Goal: Task Accomplishment & Management: Complete application form

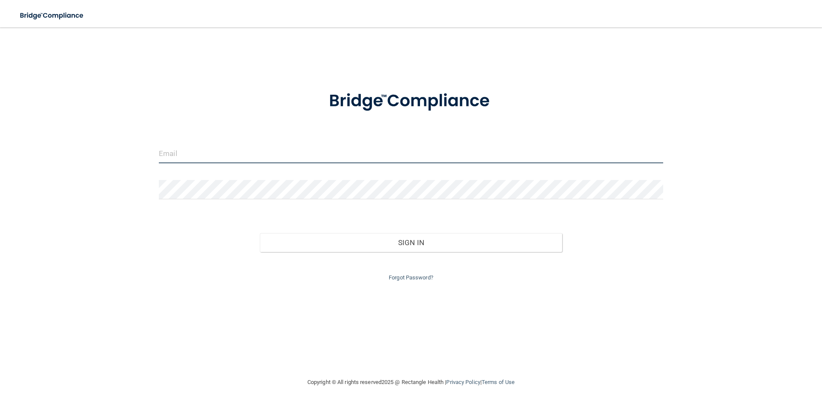
click at [237, 156] on input "email" at bounding box center [411, 153] width 504 height 19
click at [247, 156] on input "email" at bounding box center [411, 153] width 504 height 19
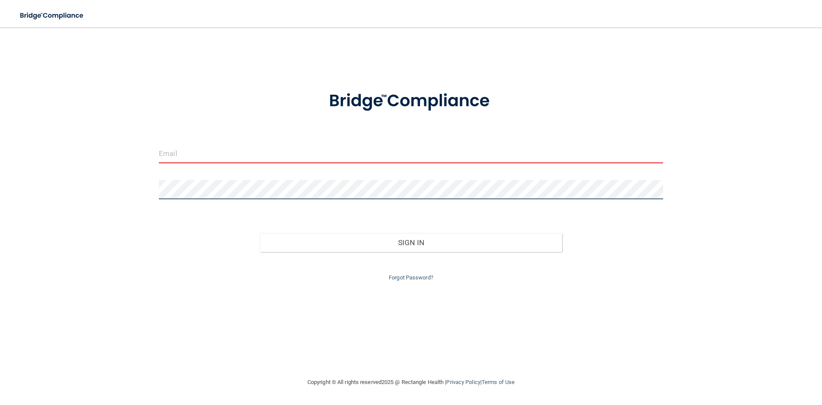
click at [127, 192] on div "Invalid email/password. You don't have permission to access that page. Sign In …" at bounding box center [411, 202] width 788 height 332
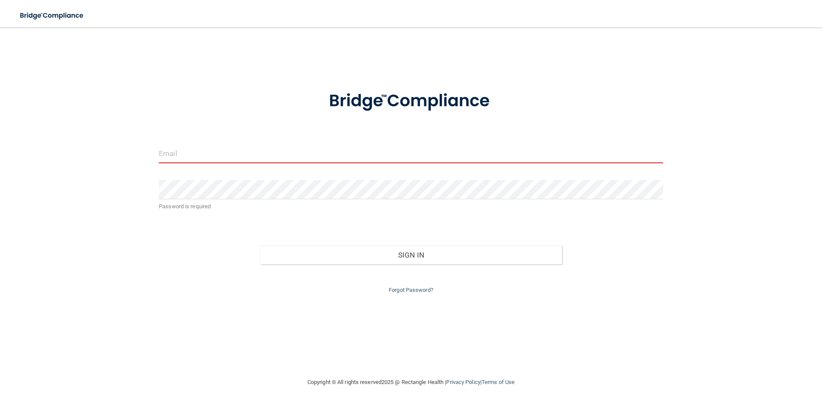
click at [164, 150] on input "email" at bounding box center [411, 153] width 504 height 19
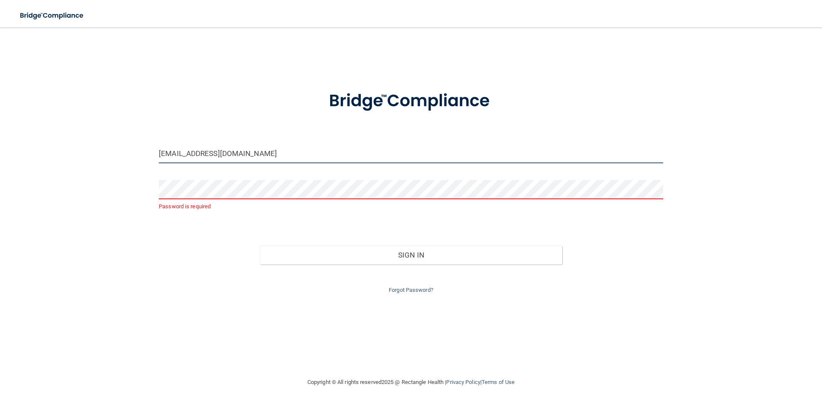
type input "[EMAIL_ADDRESS][DOMAIN_NAME]"
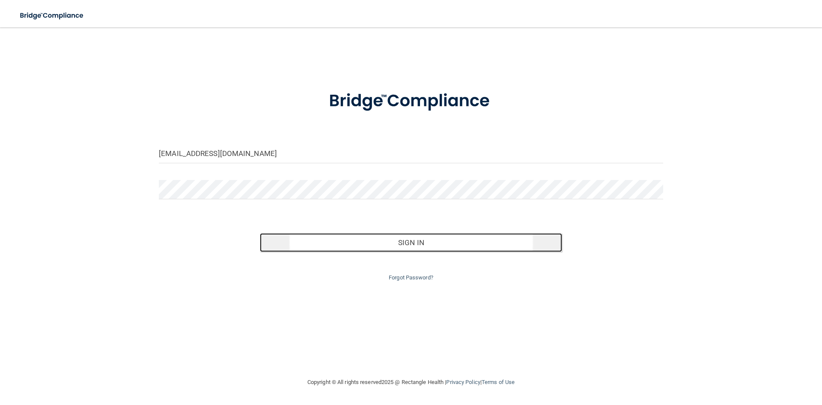
click at [330, 244] on button "Sign In" at bounding box center [411, 242] width 303 height 19
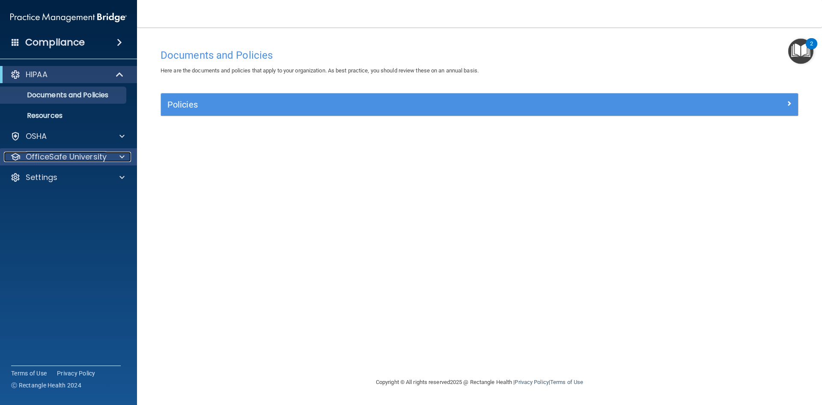
click at [121, 160] on span at bounding box center [121, 157] width 5 height 10
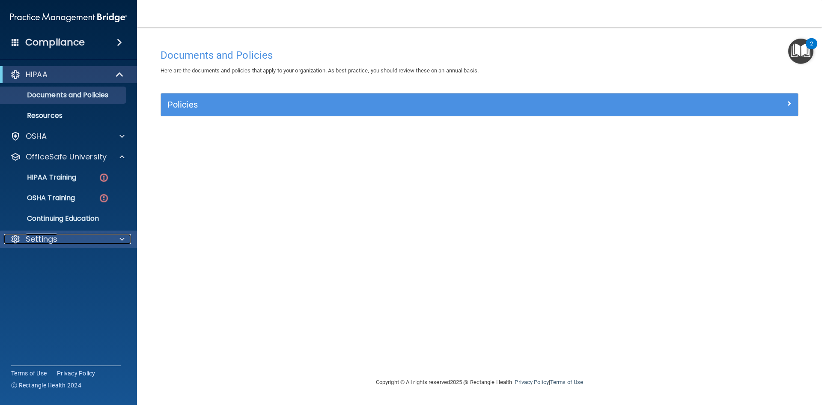
click at [123, 241] on span at bounding box center [121, 239] width 5 height 10
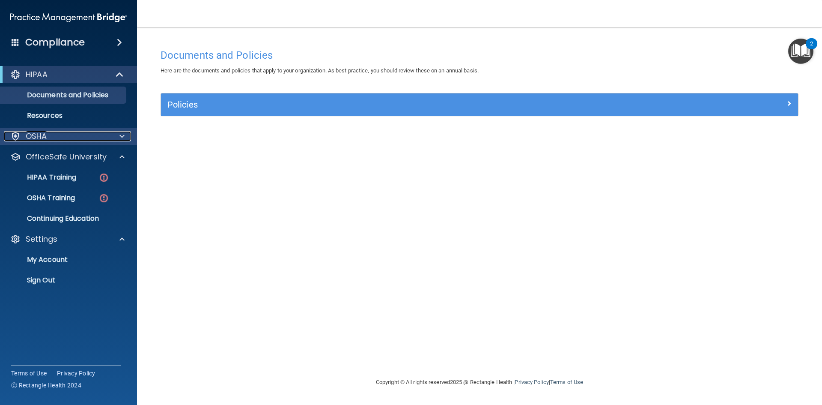
click at [122, 138] on span at bounding box center [121, 136] width 5 height 10
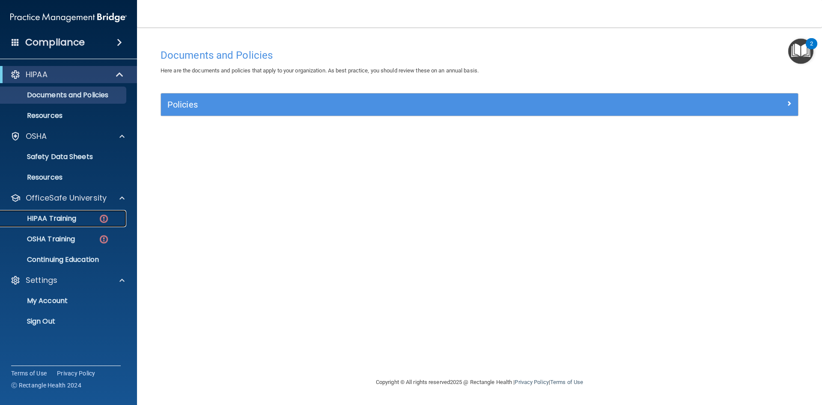
click at [102, 219] on img at bounding box center [103, 218] width 11 height 11
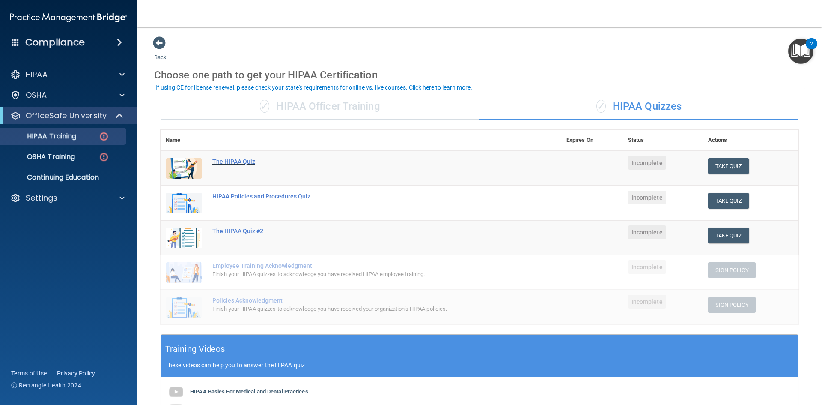
click at [226, 161] on div "The HIPAA Quiz" at bounding box center [365, 161] width 306 height 7
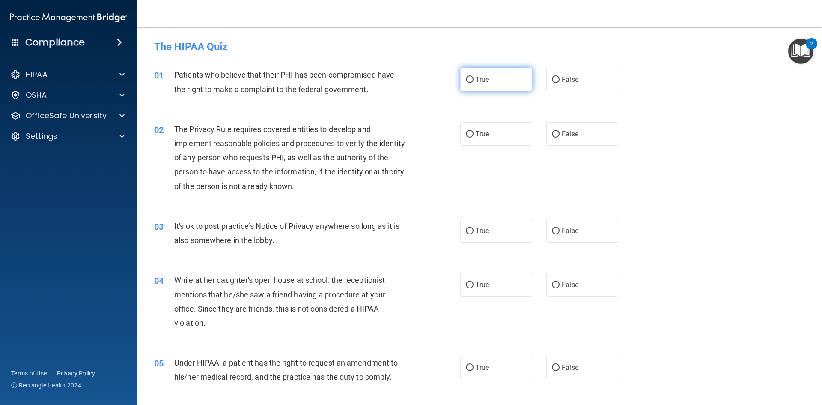
click at [466, 81] on input "True" at bounding box center [470, 80] width 8 height 6
radio input "true"
click at [469, 134] on input "True" at bounding box center [470, 134] width 8 height 6
radio input "true"
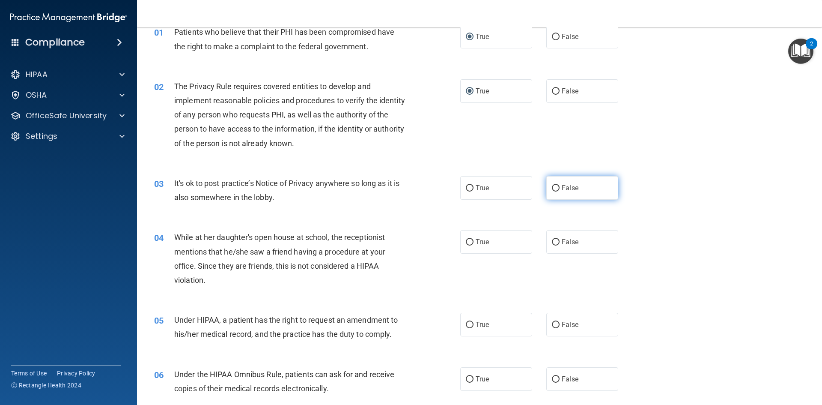
click at [552, 188] on input "False" at bounding box center [556, 188] width 8 height 6
radio input "true"
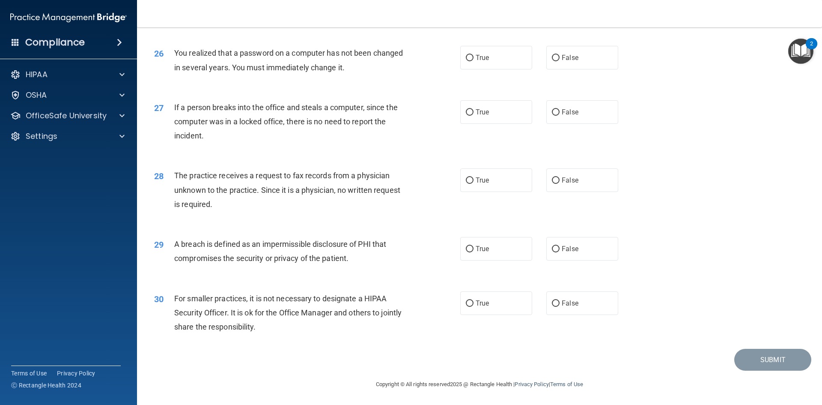
scroll to position [1622, 0]
click at [552, 301] on input "False" at bounding box center [556, 303] width 8 height 6
radio input "true"
click at [468, 250] on input "True" at bounding box center [470, 249] width 8 height 6
radio input "true"
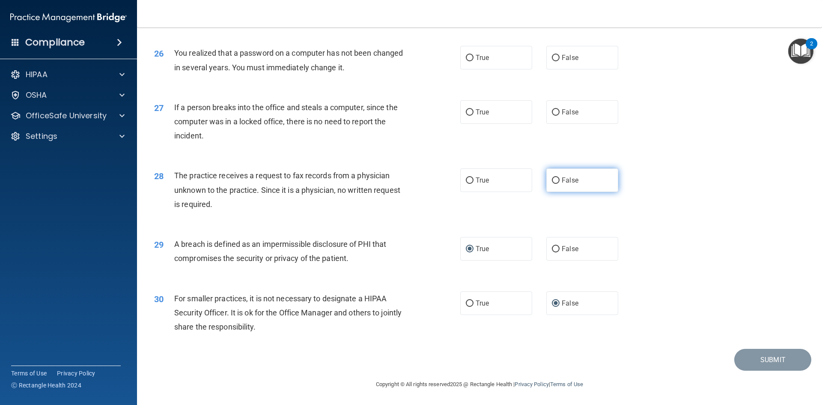
click at [562, 181] on span "False" at bounding box center [570, 180] width 17 height 8
click at [560, 181] on input "False" at bounding box center [556, 180] width 8 height 6
radio input "true"
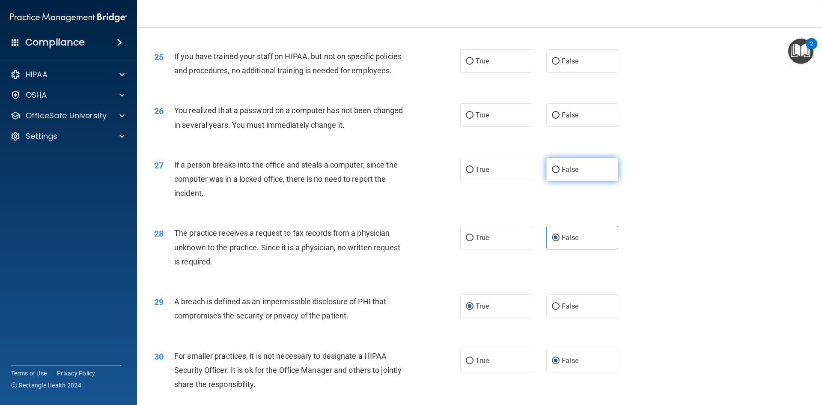
click at [552, 173] on input "False" at bounding box center [556, 170] width 8 height 6
radio input "true"
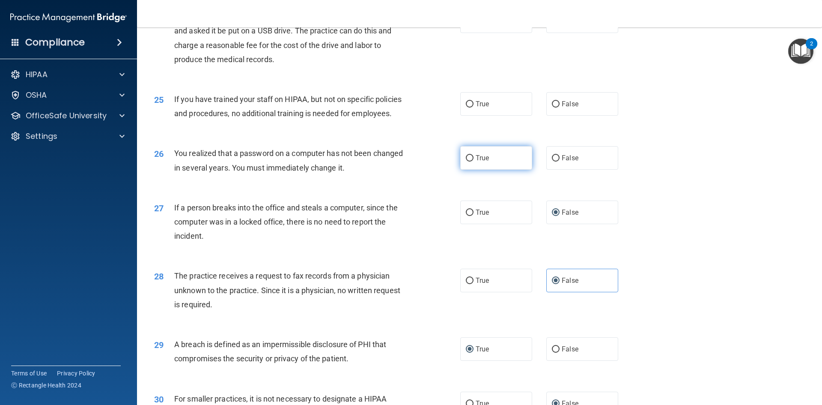
click at [465, 170] on label "True" at bounding box center [496, 158] width 72 height 24
click at [466, 161] on input "True" at bounding box center [470, 158] width 8 height 6
radio input "true"
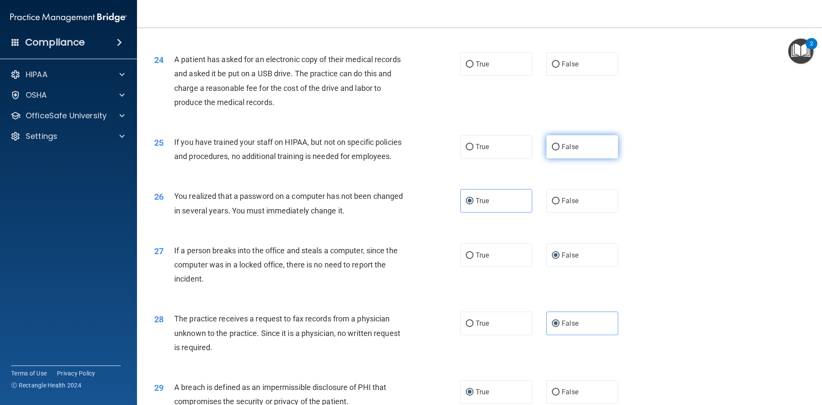
click at [553, 158] on label "False" at bounding box center [582, 147] width 72 height 24
click at [553, 150] on input "False" at bounding box center [556, 147] width 8 height 6
radio input "true"
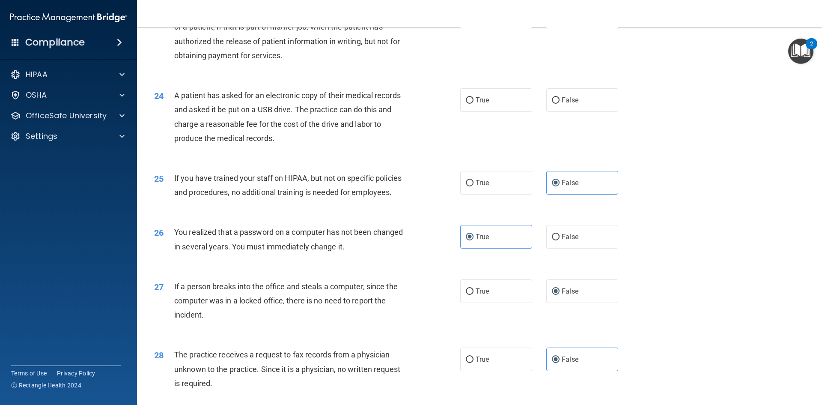
scroll to position [1365, 0]
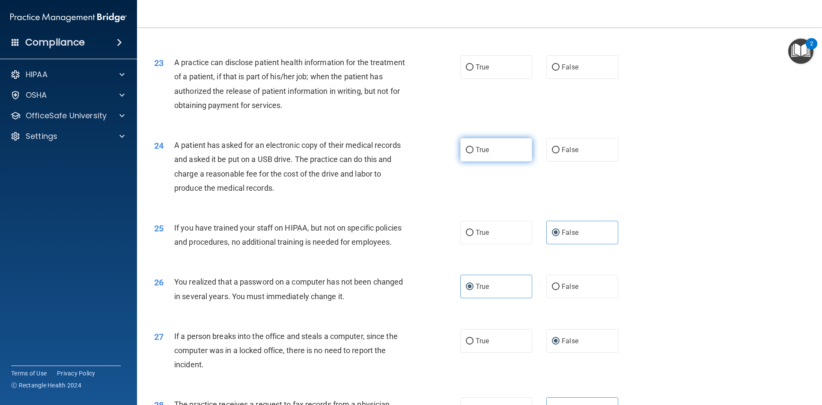
click at [466, 153] on input "True" at bounding box center [470, 150] width 8 height 6
radio input "true"
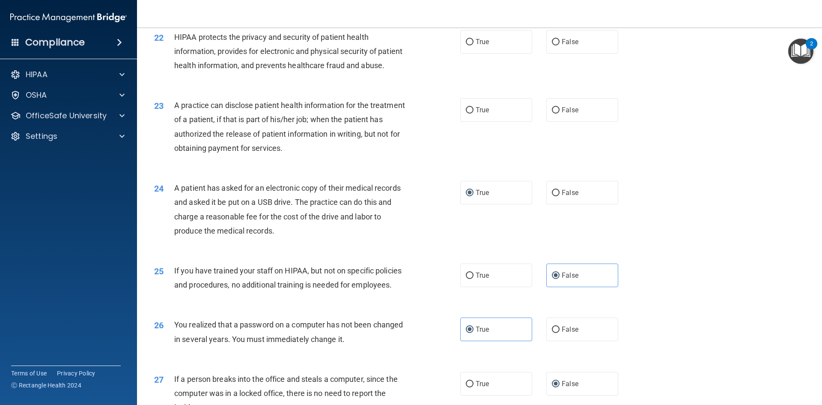
scroll to position [1279, 0]
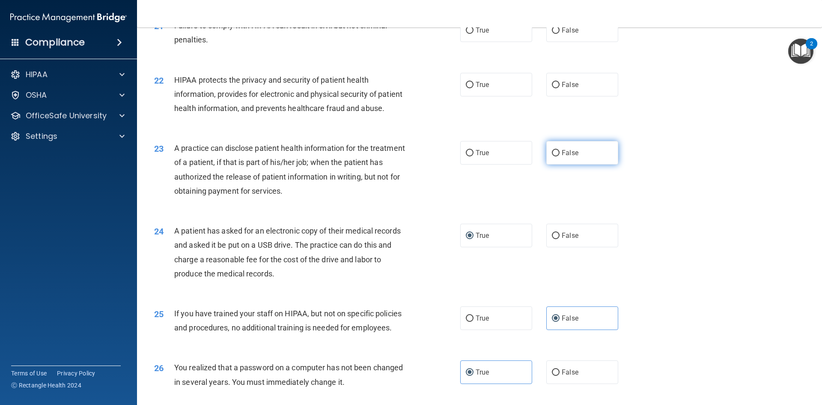
click at [552, 156] on input "False" at bounding box center [556, 153] width 8 height 6
radio input "true"
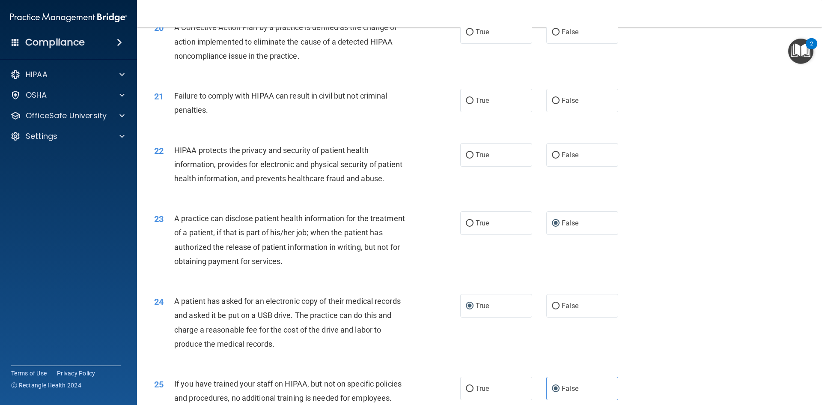
scroll to position [1194, 0]
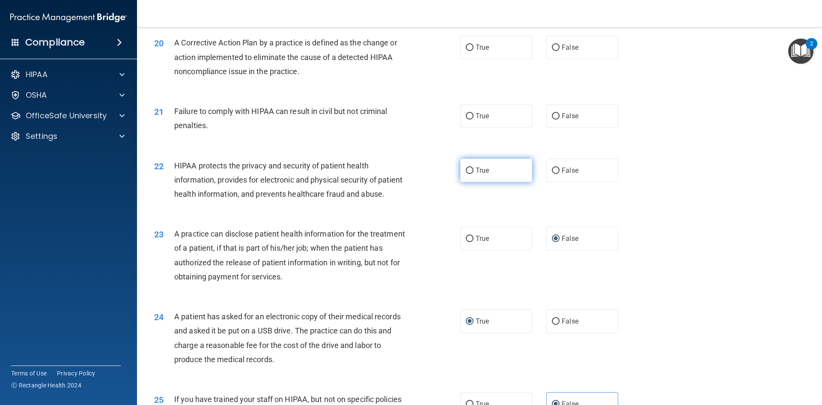
click at [476, 174] on span "True" at bounding box center [482, 170] width 13 height 8
click at [473, 174] on input "True" at bounding box center [470, 170] width 8 height 6
radio input "true"
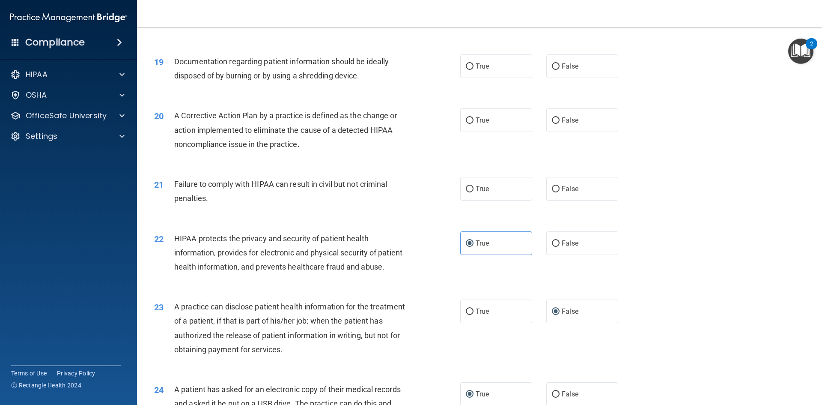
scroll to position [1108, 0]
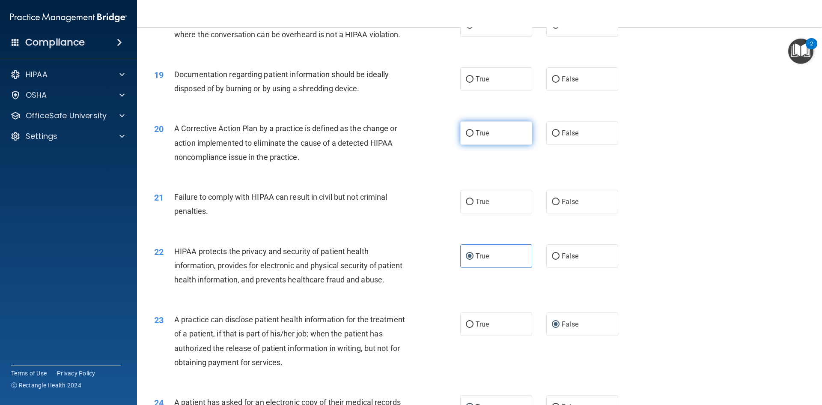
click at [467, 137] on input "True" at bounding box center [470, 133] width 8 height 6
radio input "true"
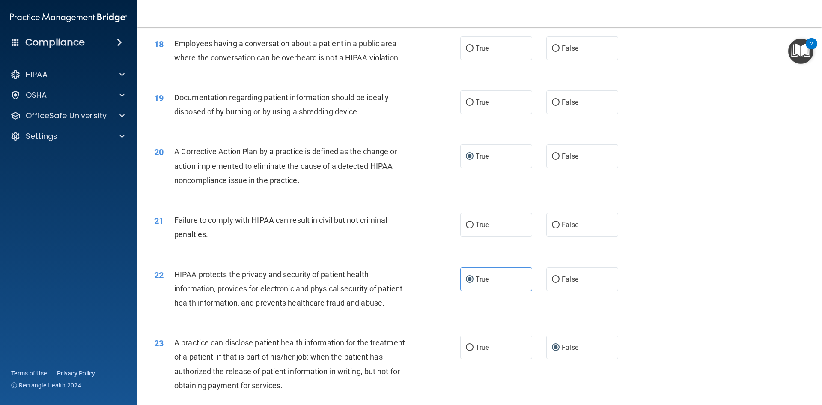
scroll to position [1022, 0]
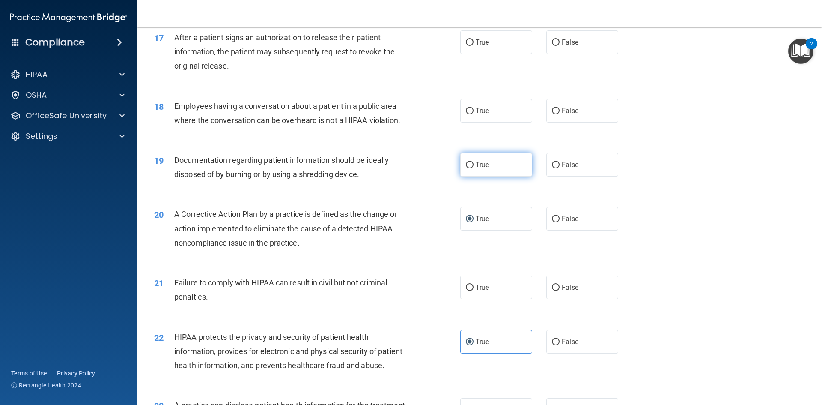
click at [469, 168] on input "True" at bounding box center [470, 165] width 8 height 6
radio input "true"
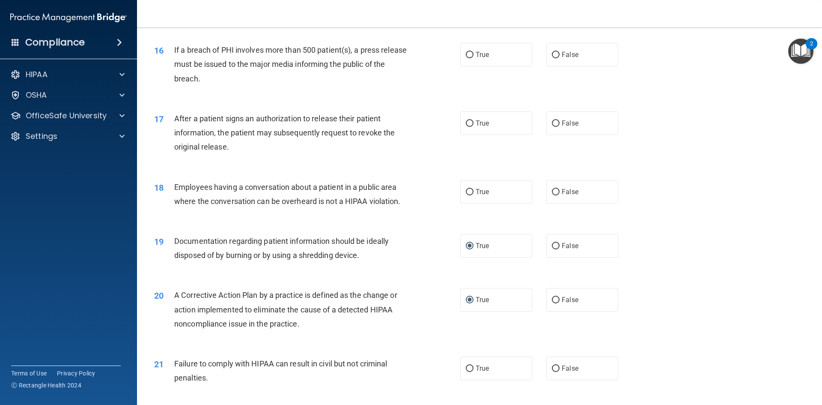
scroll to position [937, 0]
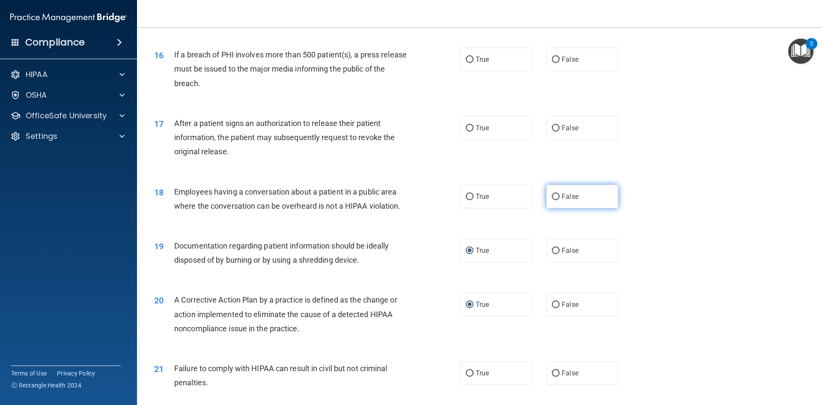
click at [553, 200] on input "False" at bounding box center [556, 197] width 8 height 6
radio input "true"
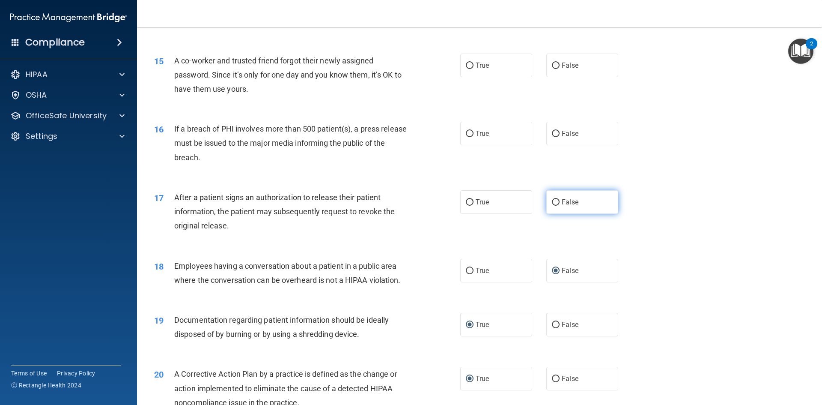
scroll to position [851, 0]
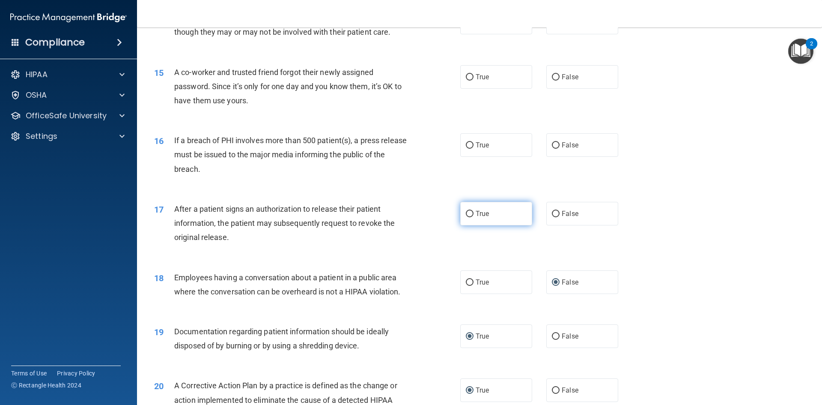
click at [466, 217] on input "True" at bounding box center [470, 214] width 8 height 6
radio input "true"
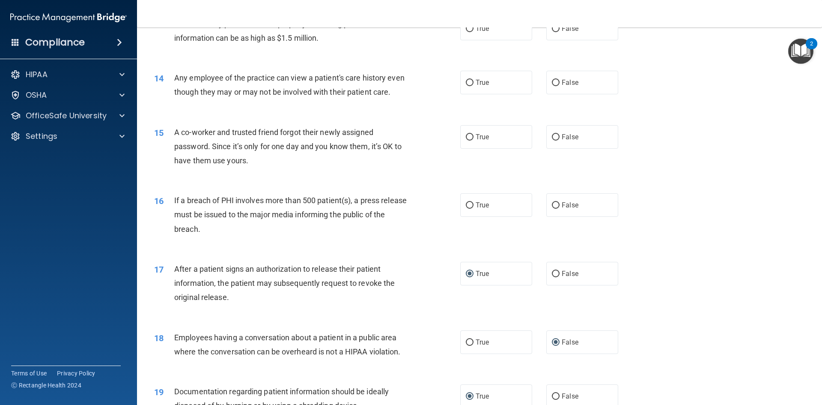
scroll to position [766, 0]
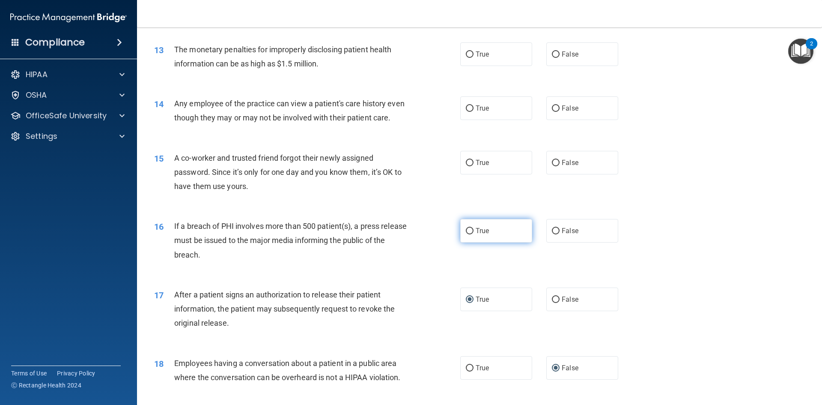
click at [468, 234] on input "True" at bounding box center [470, 231] width 8 height 6
radio input "true"
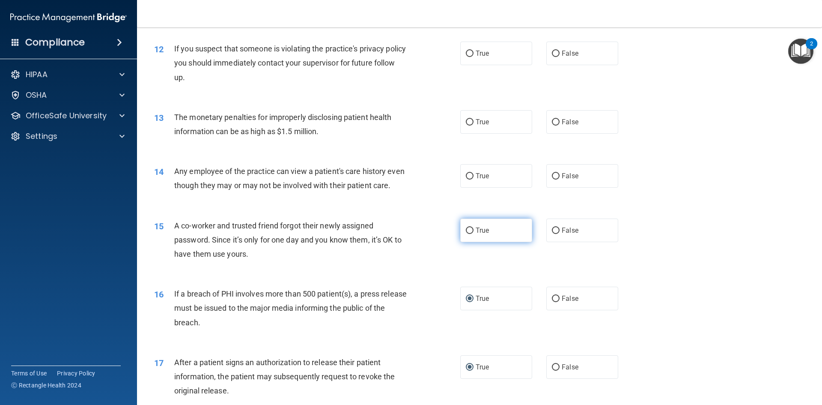
scroll to position [680, 0]
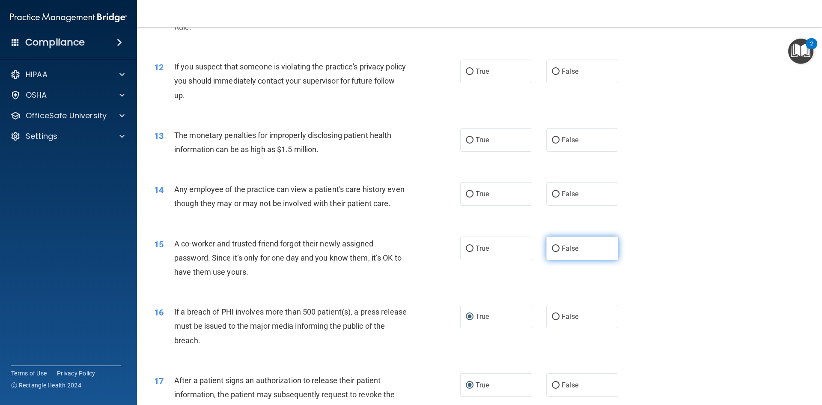
click at [546, 260] on label "False" at bounding box center [582, 248] width 72 height 24
click at [552, 252] on input "False" at bounding box center [556, 248] width 8 height 6
radio input "true"
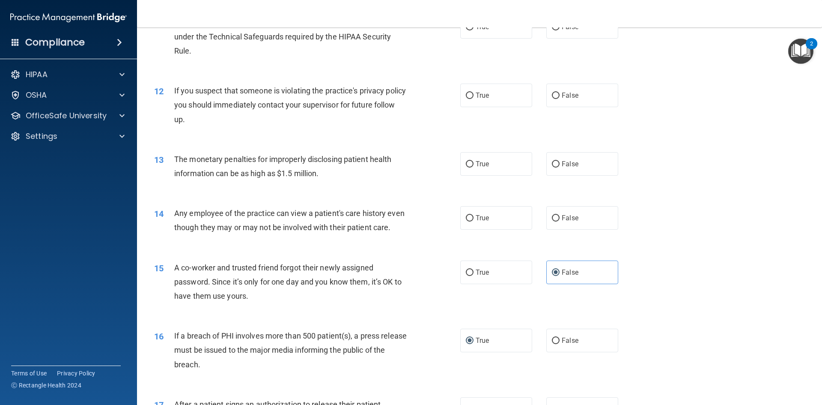
scroll to position [637, 0]
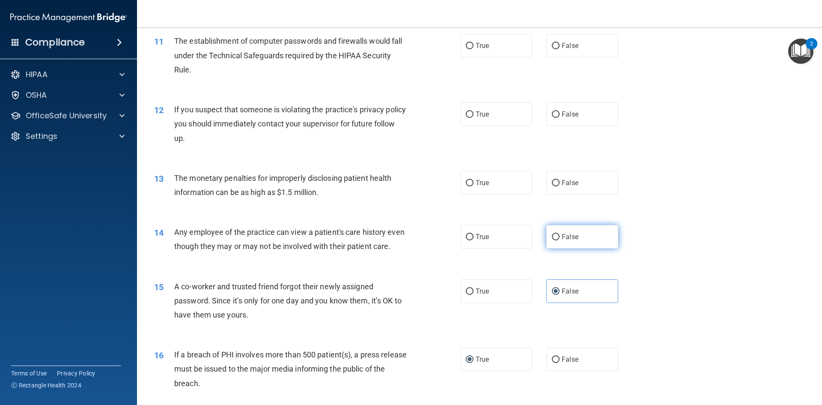
click at [555, 238] on input "False" at bounding box center [556, 237] width 8 height 6
radio input "true"
click at [466, 183] on input "True" at bounding box center [470, 183] width 8 height 6
radio input "true"
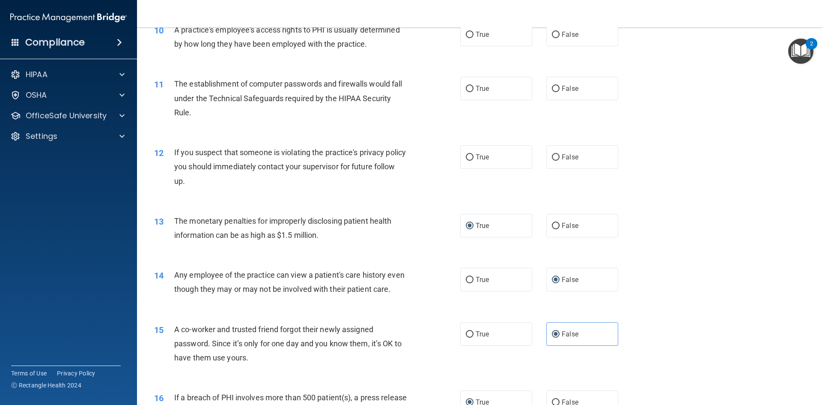
scroll to position [551, 0]
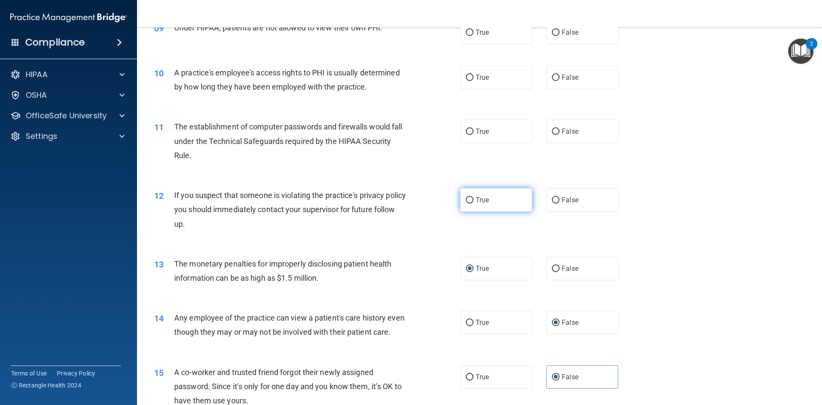
click at [467, 198] on input "True" at bounding box center [470, 200] width 8 height 6
radio input "true"
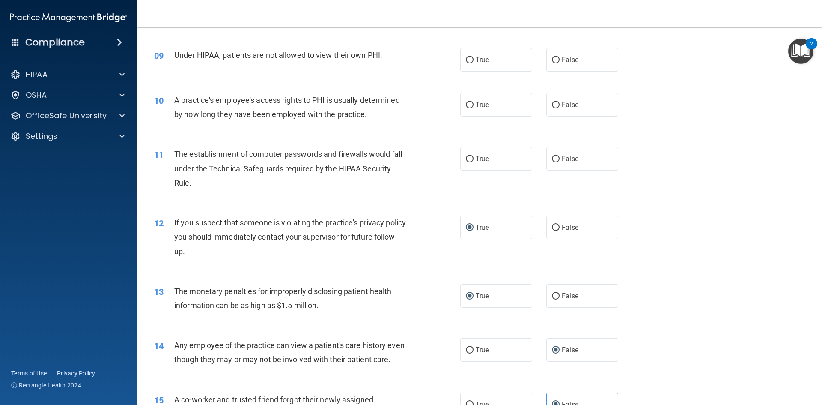
scroll to position [509, 0]
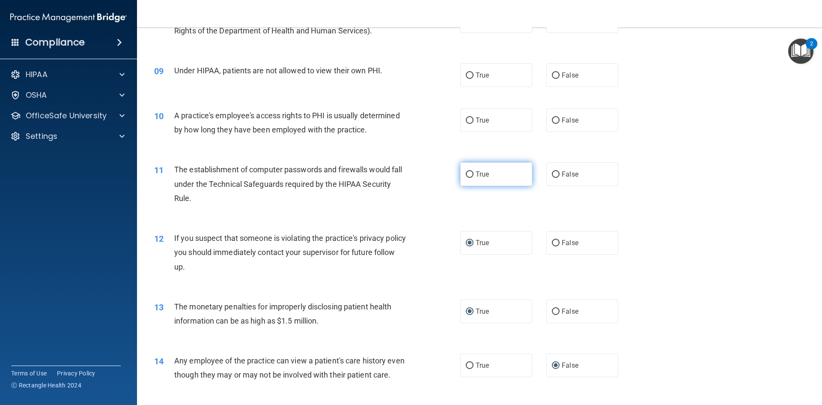
click at [479, 178] on label "True" at bounding box center [496, 174] width 72 height 24
click at [474, 178] on input "True" at bounding box center [470, 174] width 8 height 6
radio input "true"
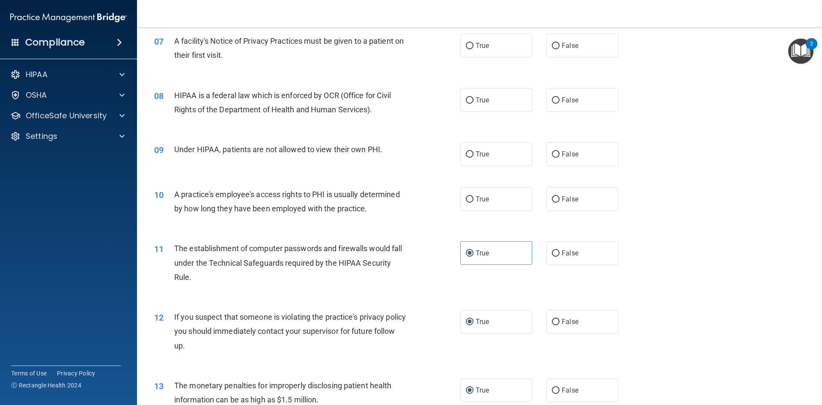
scroll to position [423, 0]
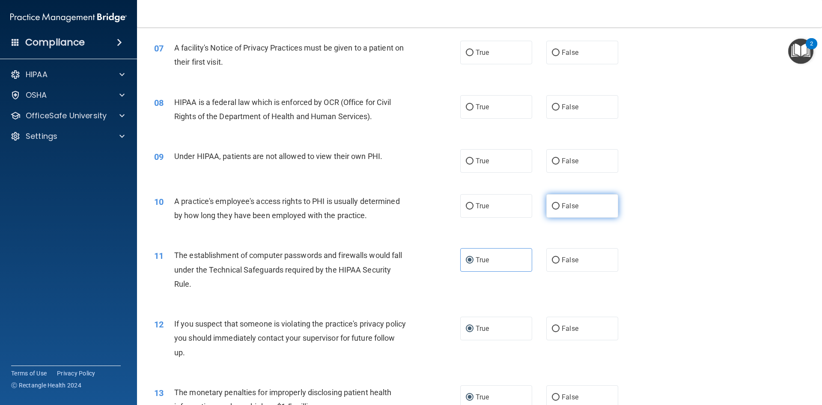
click at [554, 206] on input "False" at bounding box center [556, 206] width 8 height 6
radio input "true"
click at [550, 166] on label "False" at bounding box center [582, 161] width 72 height 24
click at [552, 164] on input "False" at bounding box center [556, 161] width 8 height 6
radio input "true"
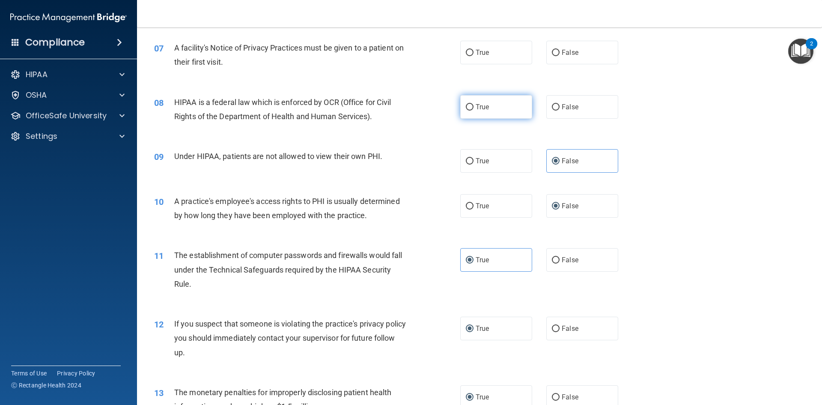
click at [483, 109] on span "True" at bounding box center [482, 107] width 13 height 8
click at [474, 109] on input "True" at bounding box center [470, 107] width 8 height 6
radio input "true"
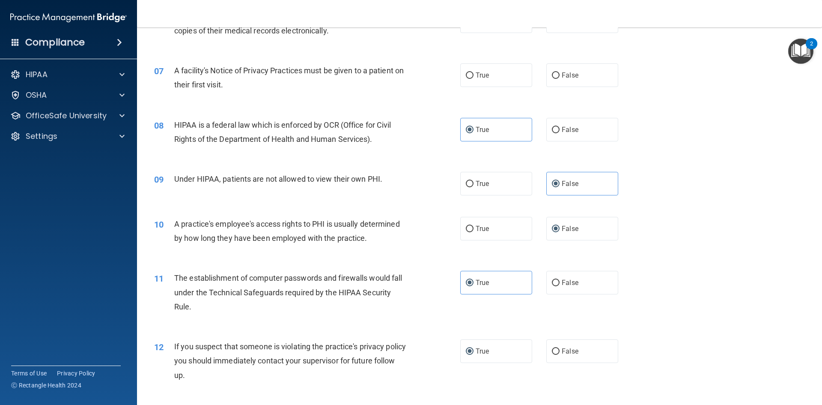
scroll to position [380, 0]
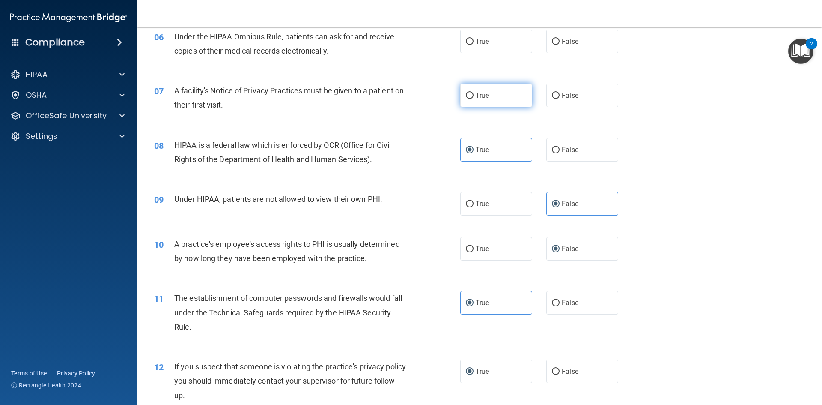
click at [476, 97] on span "True" at bounding box center [482, 95] width 13 height 8
click at [474, 97] on input "True" at bounding box center [470, 95] width 8 height 6
radio input "true"
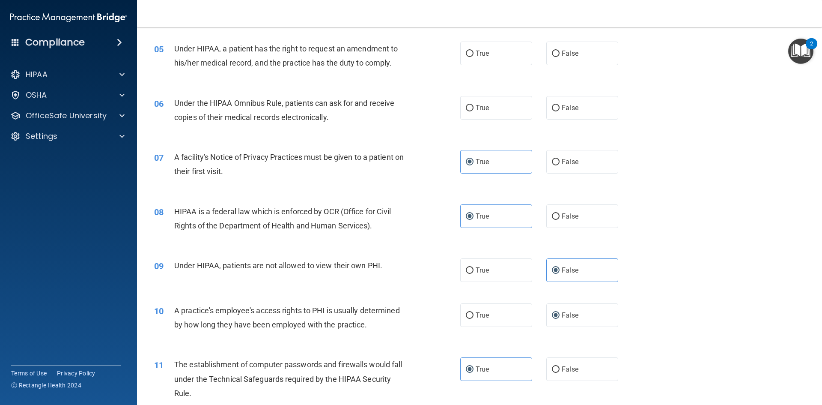
scroll to position [295, 0]
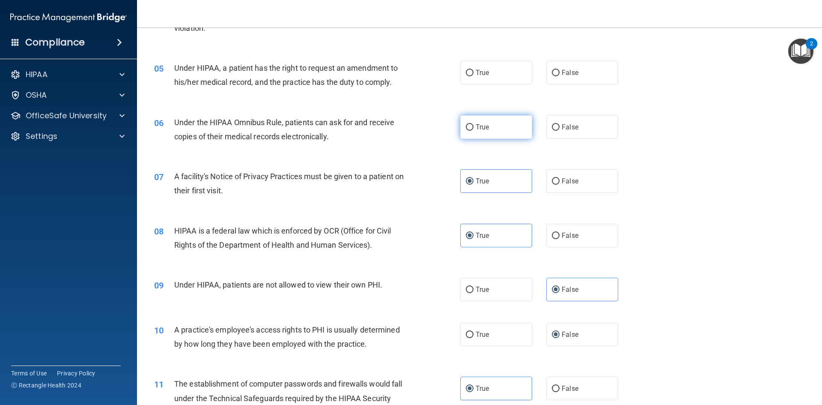
click at [477, 133] on label "True" at bounding box center [496, 127] width 72 height 24
click at [474, 131] on input "True" at bounding box center [470, 127] width 8 height 6
radio input "true"
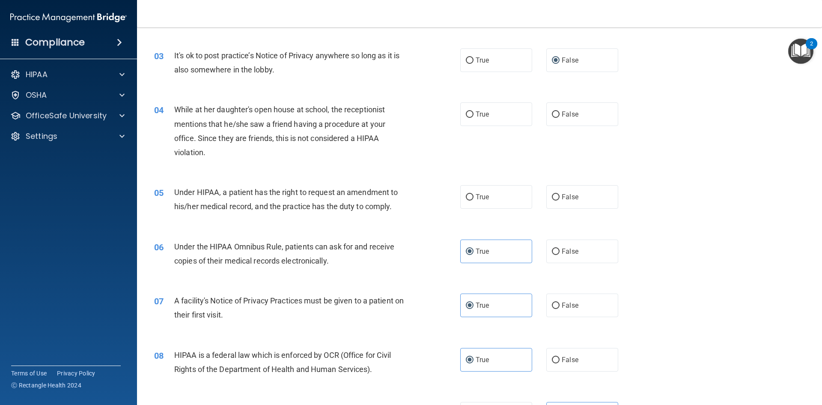
scroll to position [166, 0]
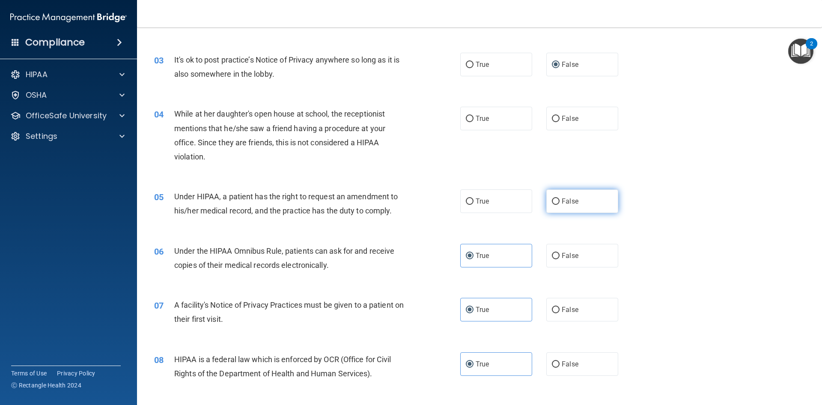
click at [546, 206] on label "False" at bounding box center [582, 201] width 72 height 24
click at [552, 205] on input "False" at bounding box center [556, 201] width 8 height 6
radio input "true"
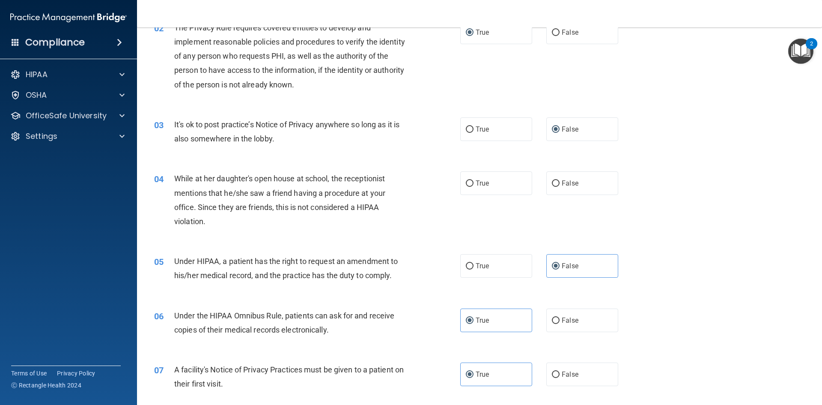
scroll to position [80, 0]
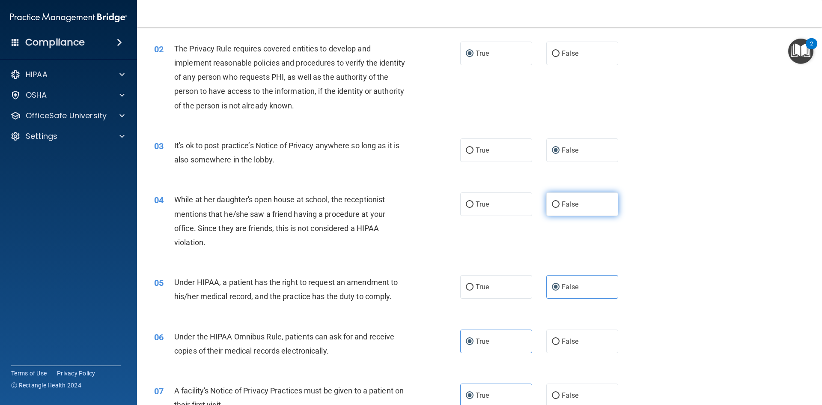
click at [562, 203] on span "False" at bounding box center [570, 204] width 17 height 8
click at [560, 203] on input "False" at bounding box center [556, 204] width 8 height 6
radio input "true"
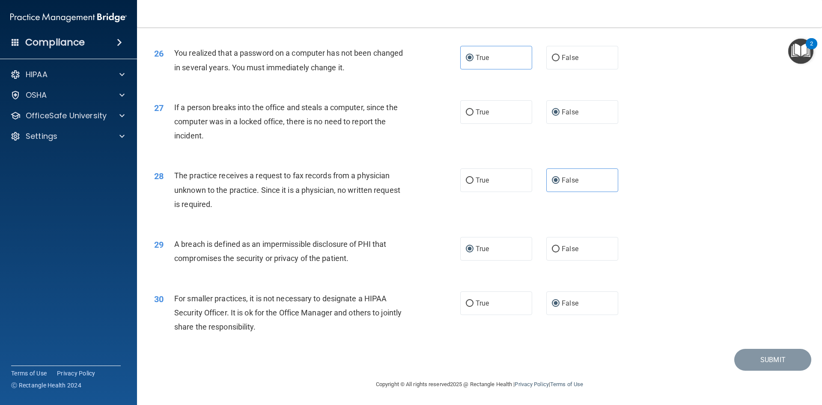
scroll to position [1622, 0]
click at [804, 54] on img "Open Resource Center, 2 new notifications" at bounding box center [800, 51] width 25 height 25
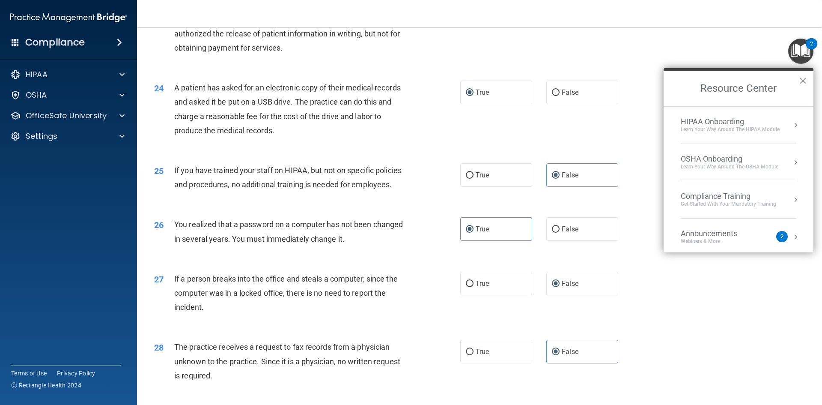
scroll to position [1408, 0]
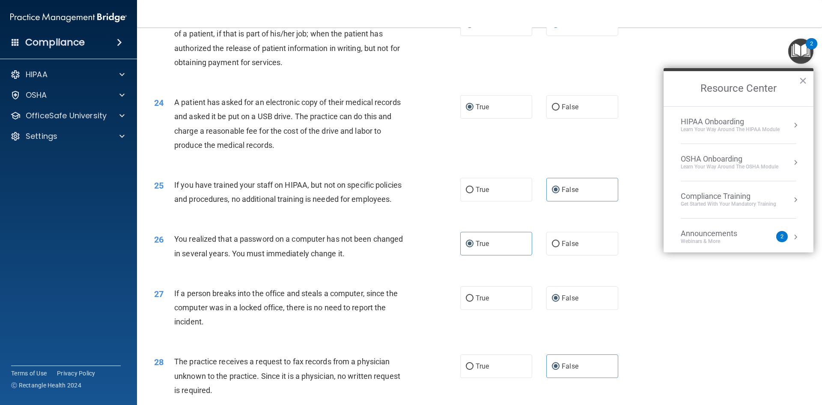
click at [717, 237] on div "Announcements" at bounding box center [718, 233] width 74 height 9
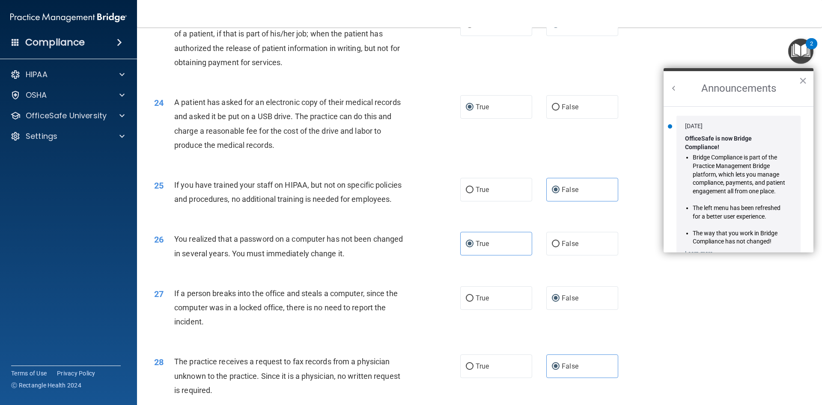
scroll to position [0, 0]
click at [803, 82] on button "×" at bounding box center [803, 81] width 8 height 14
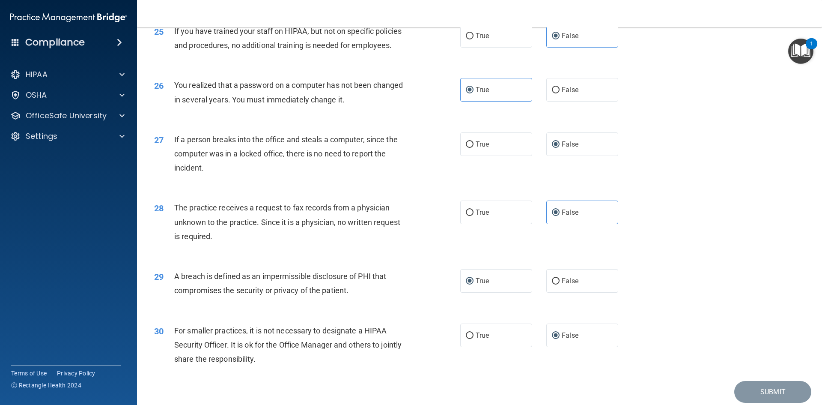
scroll to position [1622, 0]
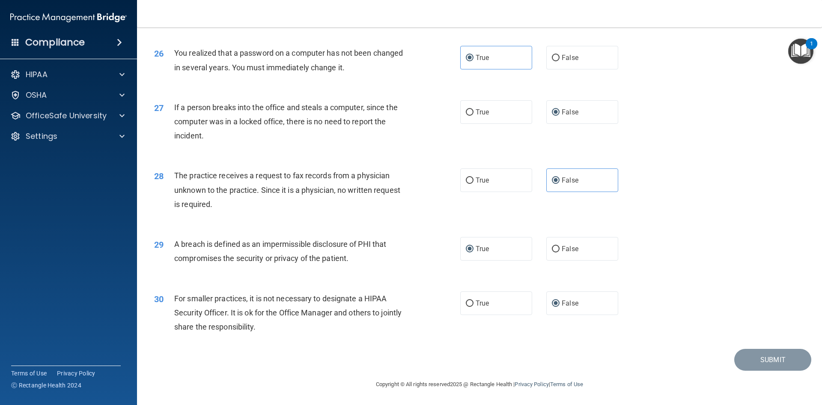
click at [619, 269] on div "29 A breach is defined as an impermissible disclosure of PHI that compromises t…" at bounding box center [480, 253] width 664 height 54
click at [692, 383] on footer "Copyright © All rights reserved 2025 @ Rectangle Health | Privacy Policy | Term…" at bounding box center [479, 383] width 651 height 26
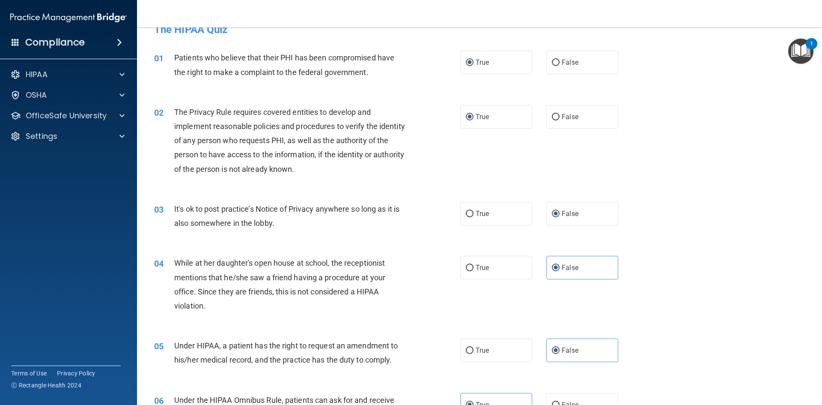
scroll to position [0, 0]
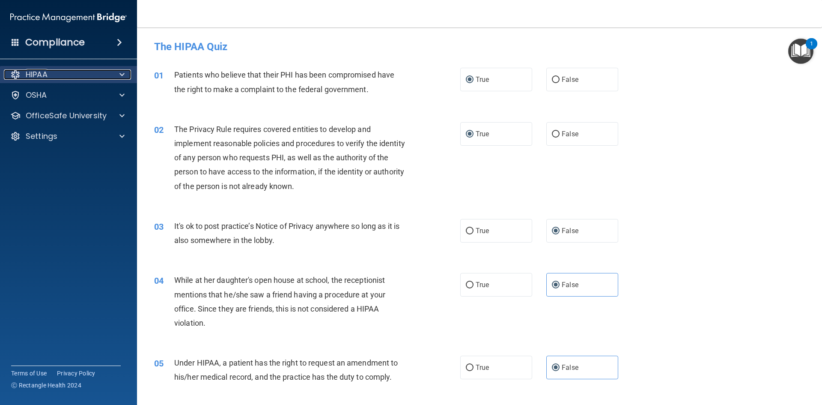
click at [111, 76] on div at bounding box center [120, 74] width 21 height 10
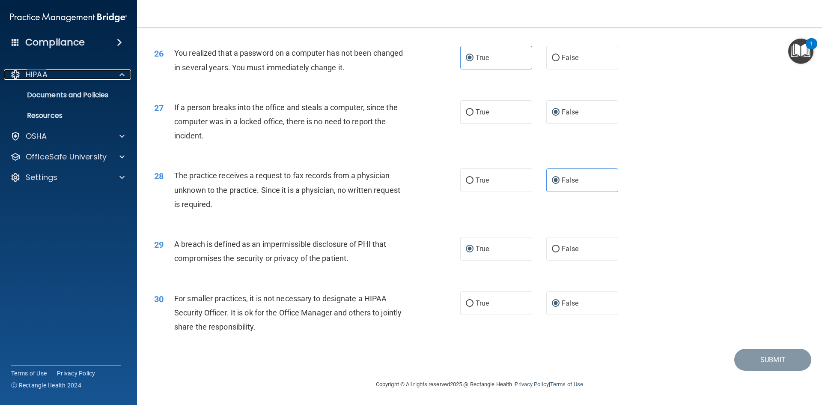
scroll to position [1622, 0]
click at [806, 49] on img "Open Resource Center, 1 new notification" at bounding box center [800, 51] width 25 height 25
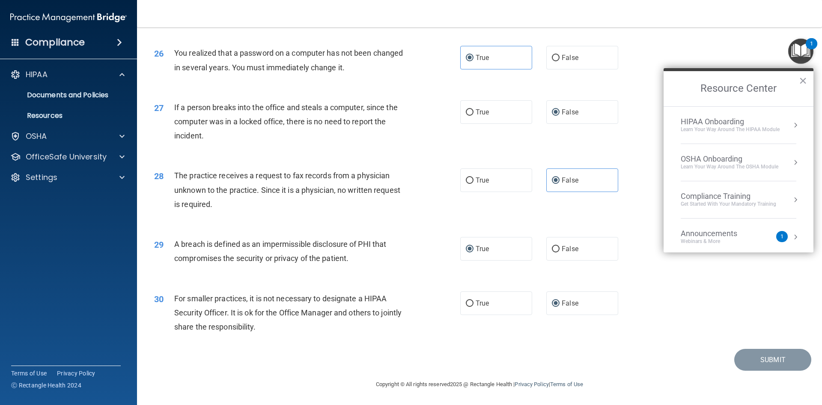
click at [755, 128] on div "Learn Your Way around the HIPAA module" at bounding box center [730, 129] width 99 height 7
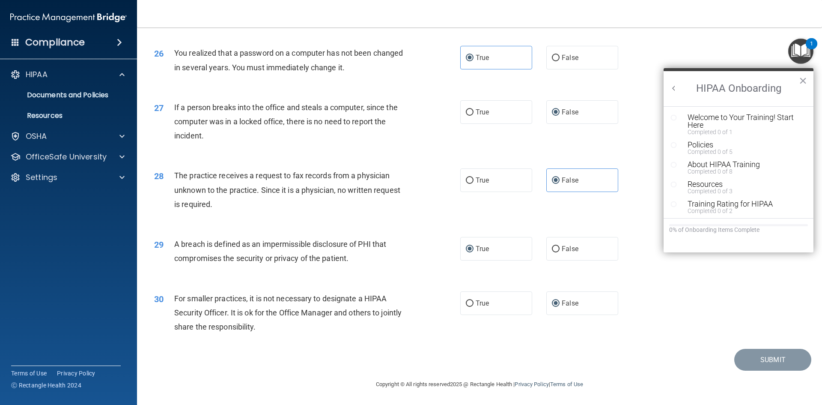
scroll to position [0, 0]
click at [720, 124] on div "Welcome to Your Training! Start Here" at bounding box center [742, 120] width 108 height 15
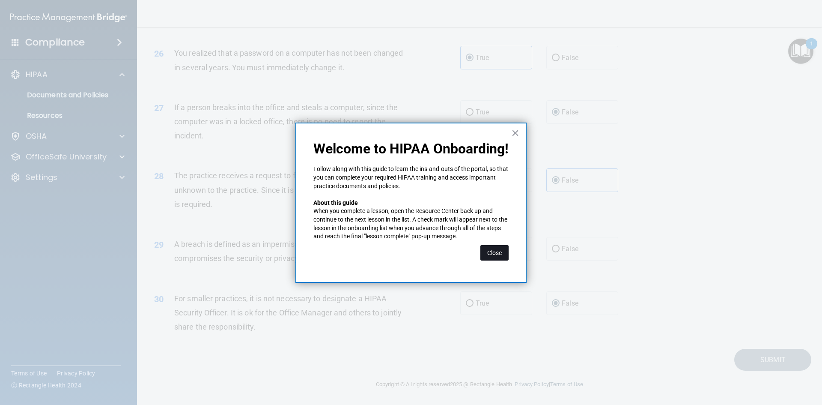
click at [496, 257] on button "Close" at bounding box center [494, 252] width 28 height 15
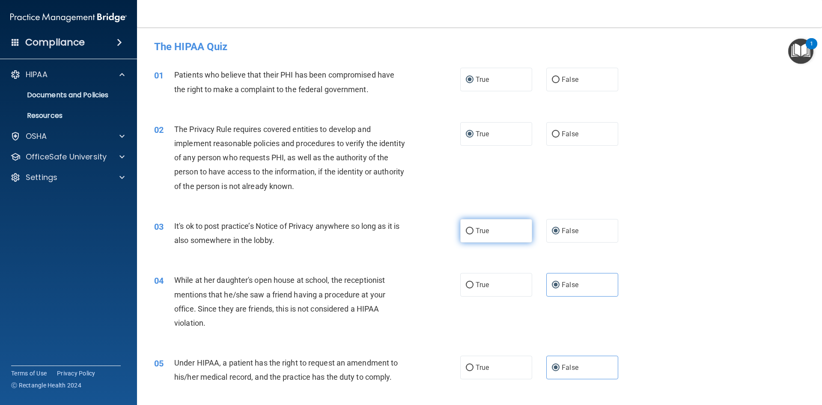
click at [474, 237] on label "True" at bounding box center [496, 231] width 72 height 24
click at [474, 234] on input "True" at bounding box center [470, 231] width 8 height 6
radio input "true"
radio input "false"
click at [656, 182] on div "02 The Privacy Rule requires covered entities to develop and implement reasonab…" at bounding box center [480, 159] width 664 height 97
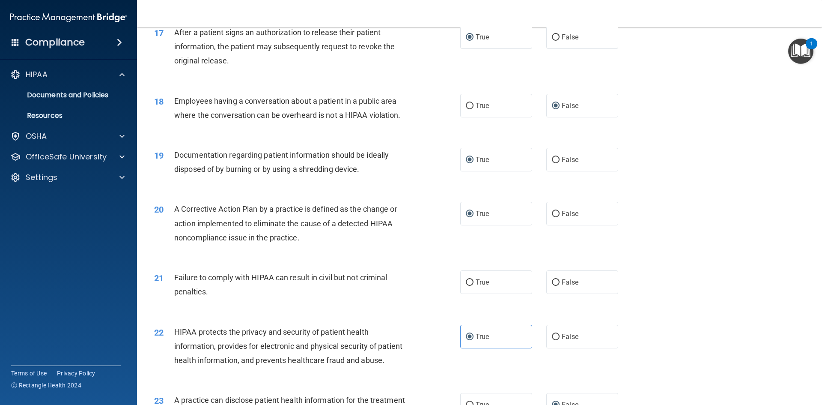
scroll to position [1156, 0]
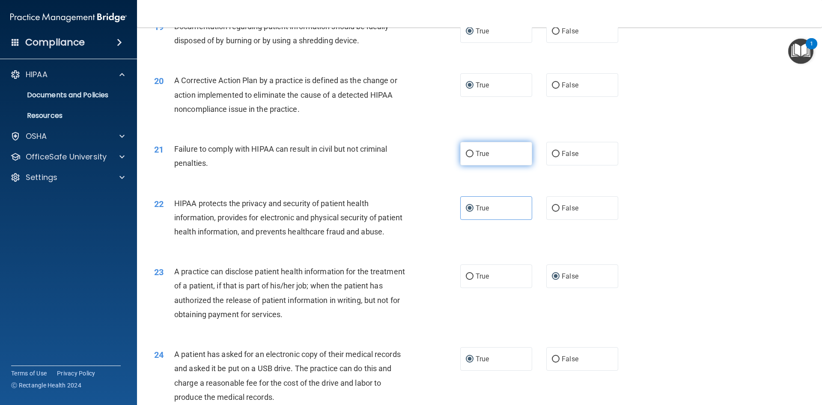
click at [472, 165] on label "True" at bounding box center [496, 154] width 72 height 24
click at [472, 157] on input "True" at bounding box center [470, 154] width 8 height 6
radio input "true"
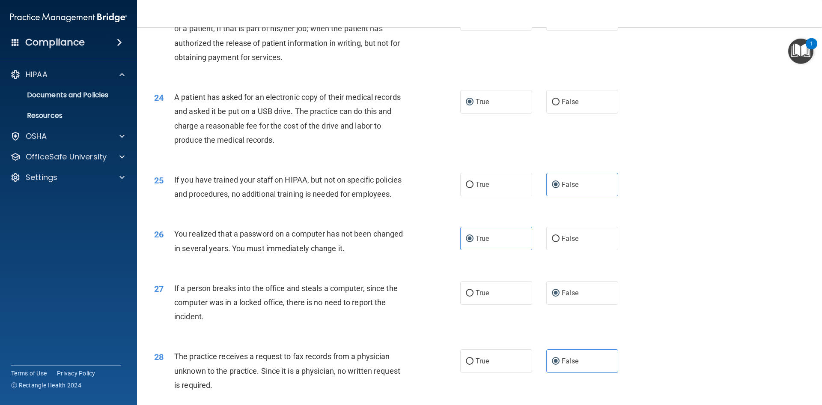
scroll to position [1622, 0]
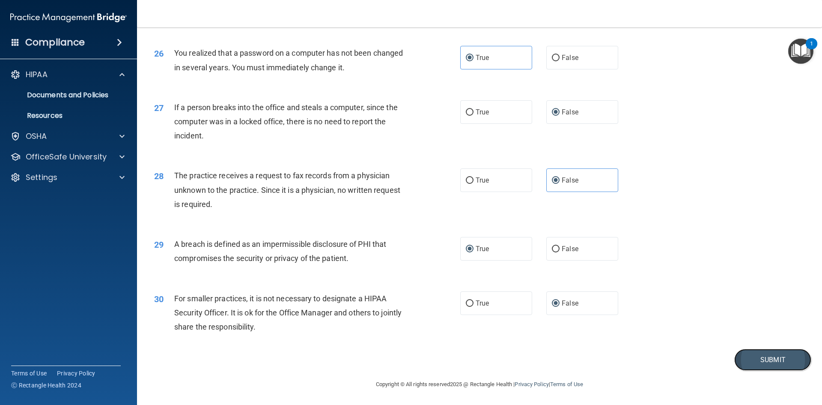
click at [752, 359] on button "Submit" at bounding box center [772, 360] width 77 height 22
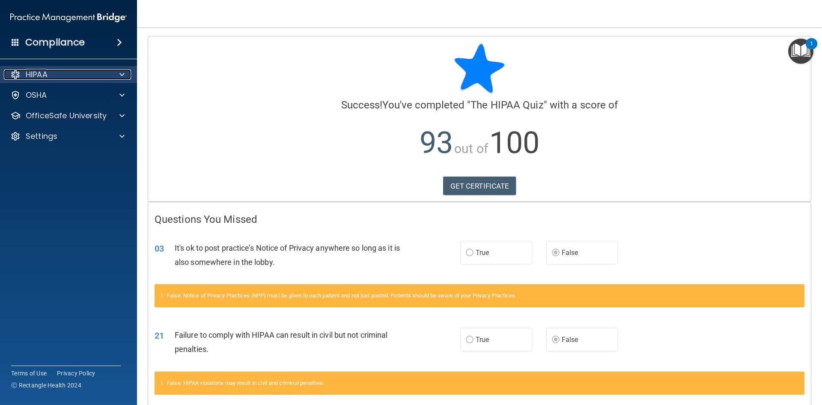
click at [110, 73] on div at bounding box center [120, 74] width 21 height 10
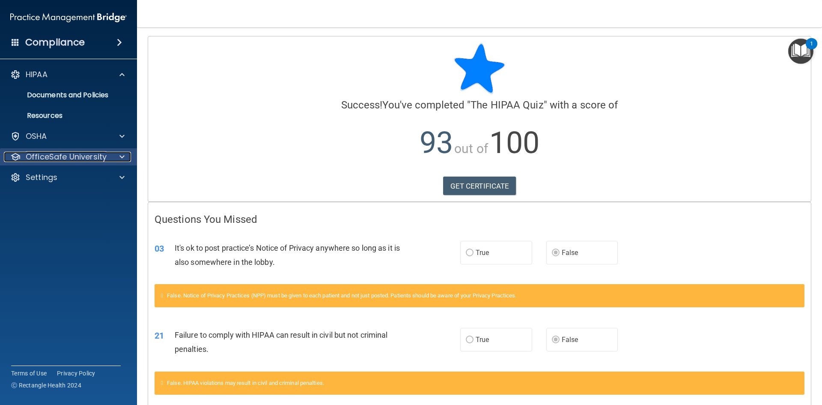
click at [68, 155] on p "OfficeSafe University" at bounding box center [66, 157] width 81 height 10
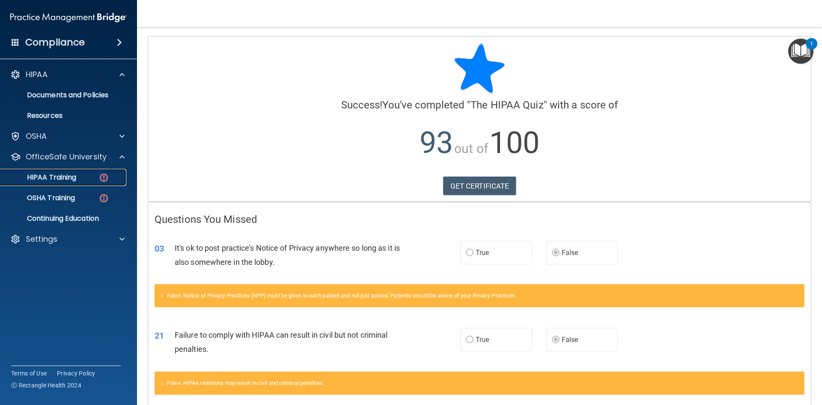
click at [57, 181] on p "HIPAA Training" at bounding box center [41, 177] width 71 height 9
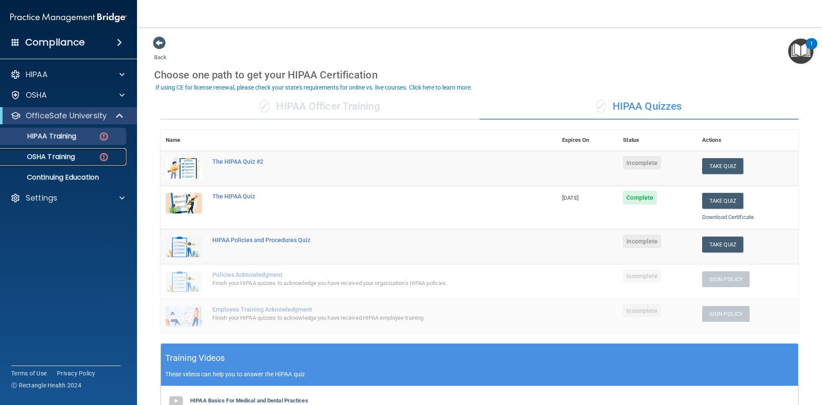
click at [54, 158] on p "OSHA Training" at bounding box center [40, 156] width 69 height 9
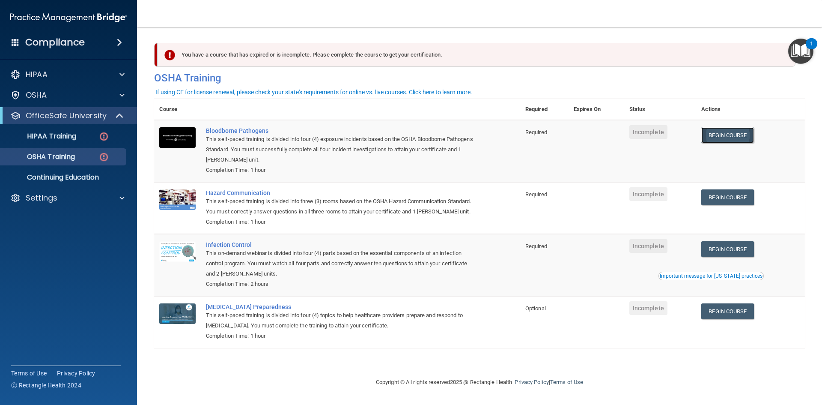
click at [726, 138] on link "Begin Course" at bounding box center [727, 135] width 52 height 16
